Goal: Task Accomplishment & Management: Manage account settings

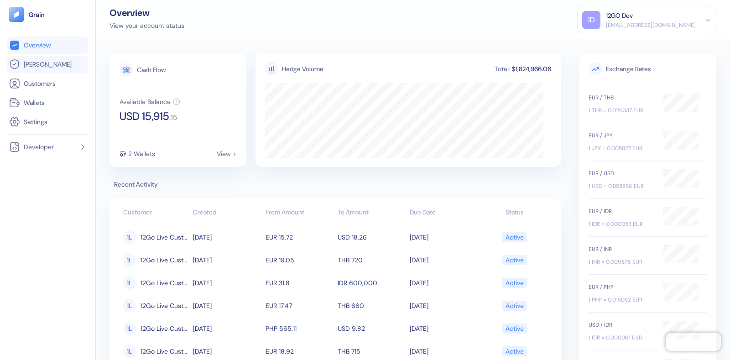
click at [68, 67] on link "[PERSON_NAME]" at bounding box center [47, 64] width 77 height 11
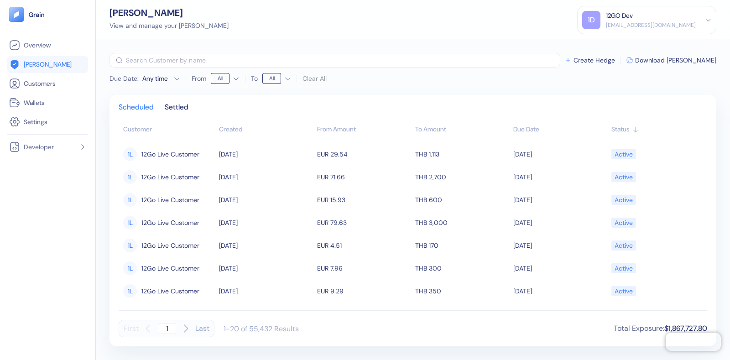
click at [641, 24] on div "[EMAIL_ADDRESS][DOMAIN_NAME]" at bounding box center [651, 25] width 90 height 8
click at [603, 44] on div "Sign Out" at bounding box center [606, 46] width 25 height 10
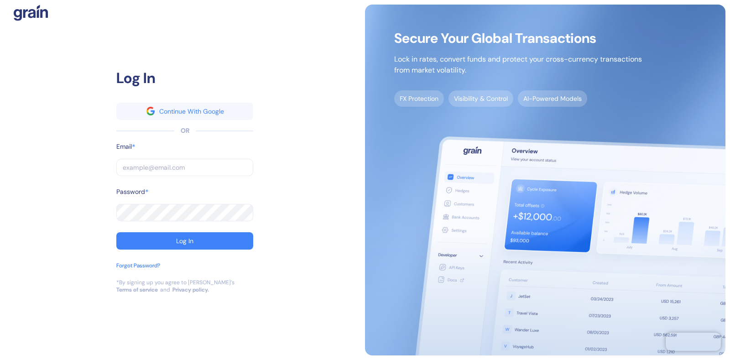
click at [139, 168] on input "text" at bounding box center [184, 167] width 137 height 17
type input "dev+stuba@grainfinance.co"
